Goal: Navigation & Orientation: Find specific page/section

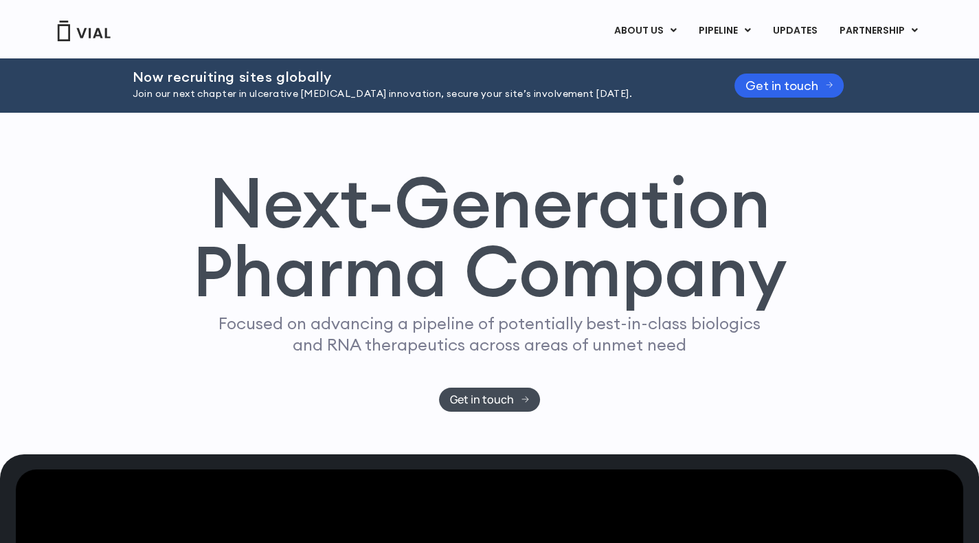
click at [905, 240] on div "Next-Generation Pharma Company Focused on advancing a pipeline of potentially b…" at bounding box center [489, 290] width 879 height 244
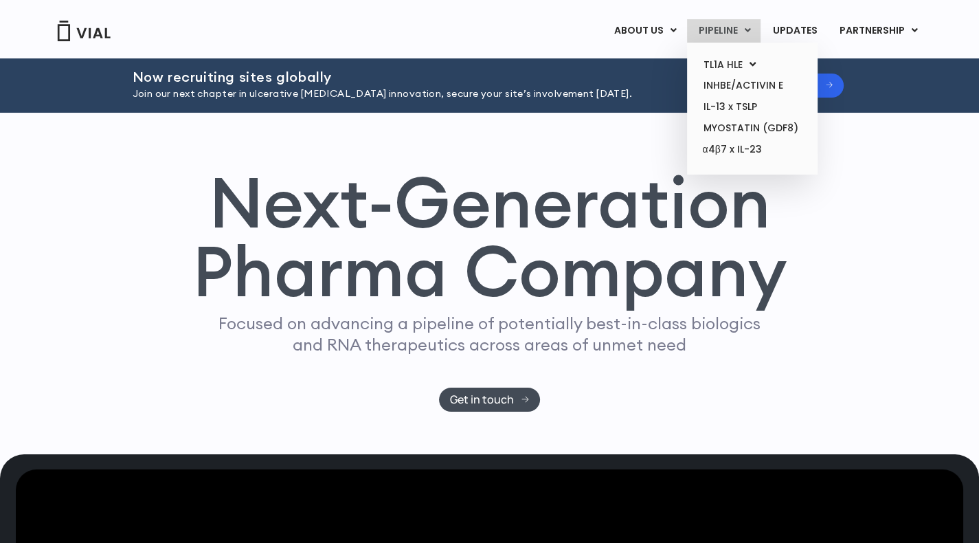
click at [732, 24] on link "PIPELINE" at bounding box center [724, 30] width 74 height 23
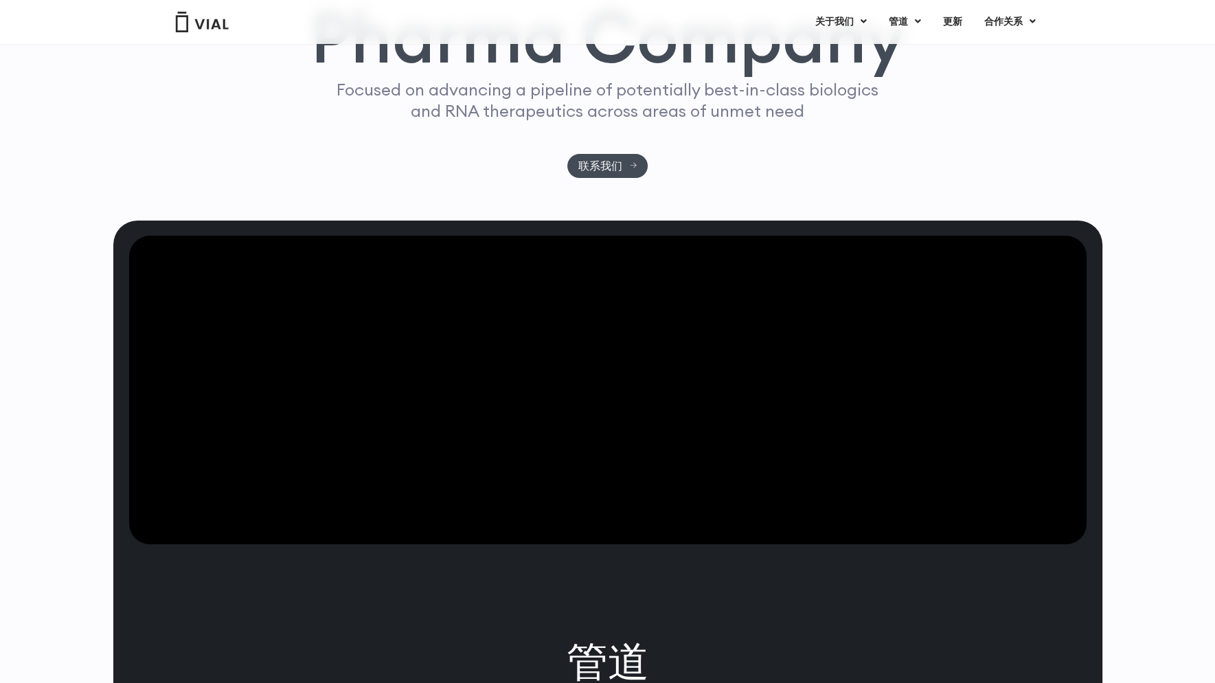
scroll to position [180, 0]
